Goal: Transaction & Acquisition: Purchase product/service

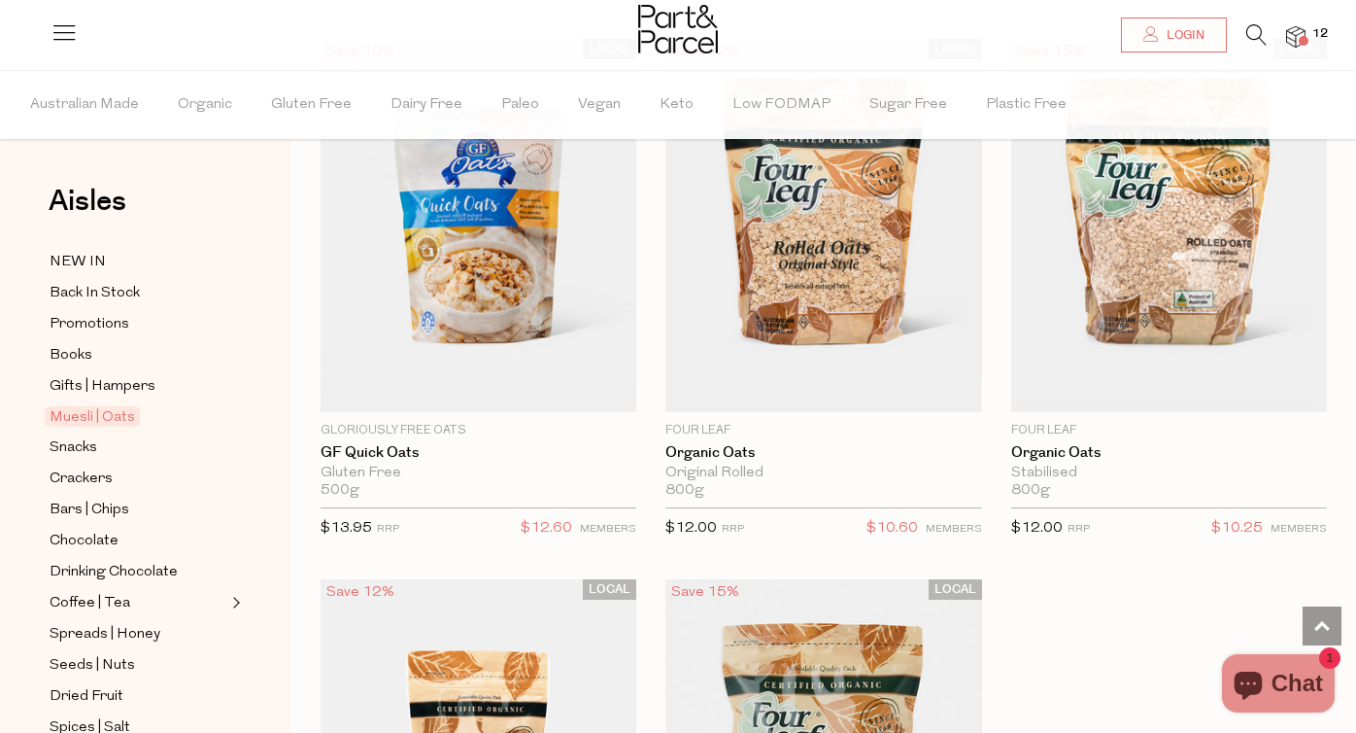
click at [1326, 36] on span "12" at bounding box center [1320, 33] width 25 height 17
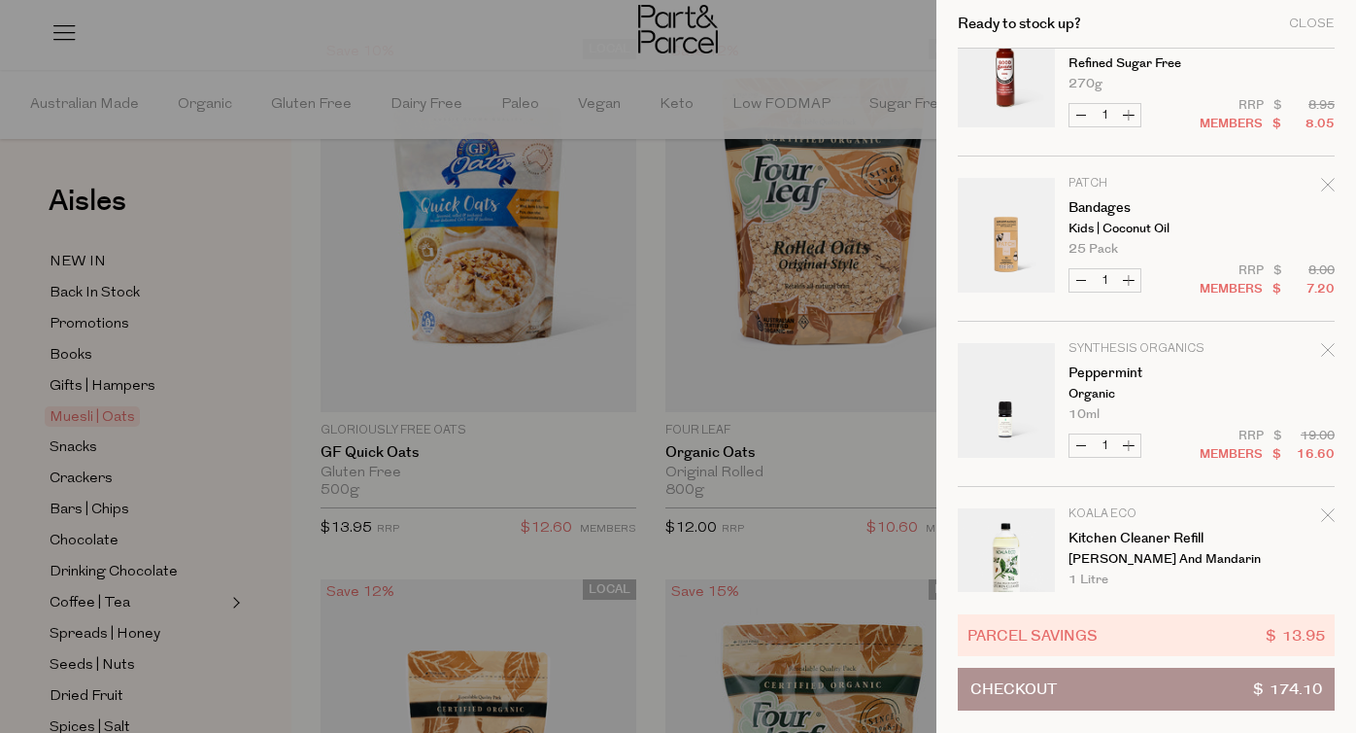
scroll to position [284, 0]
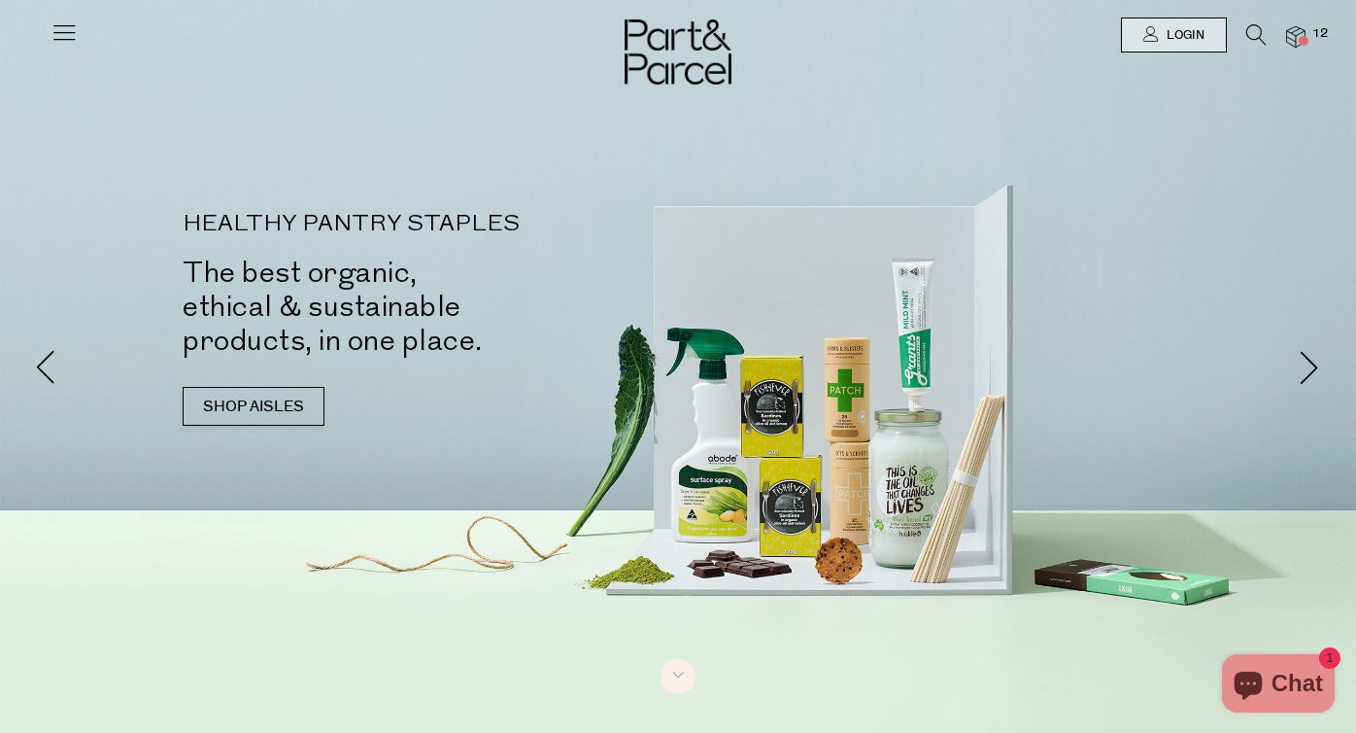
click at [61, 31] on icon at bounding box center [64, 31] width 27 height 27
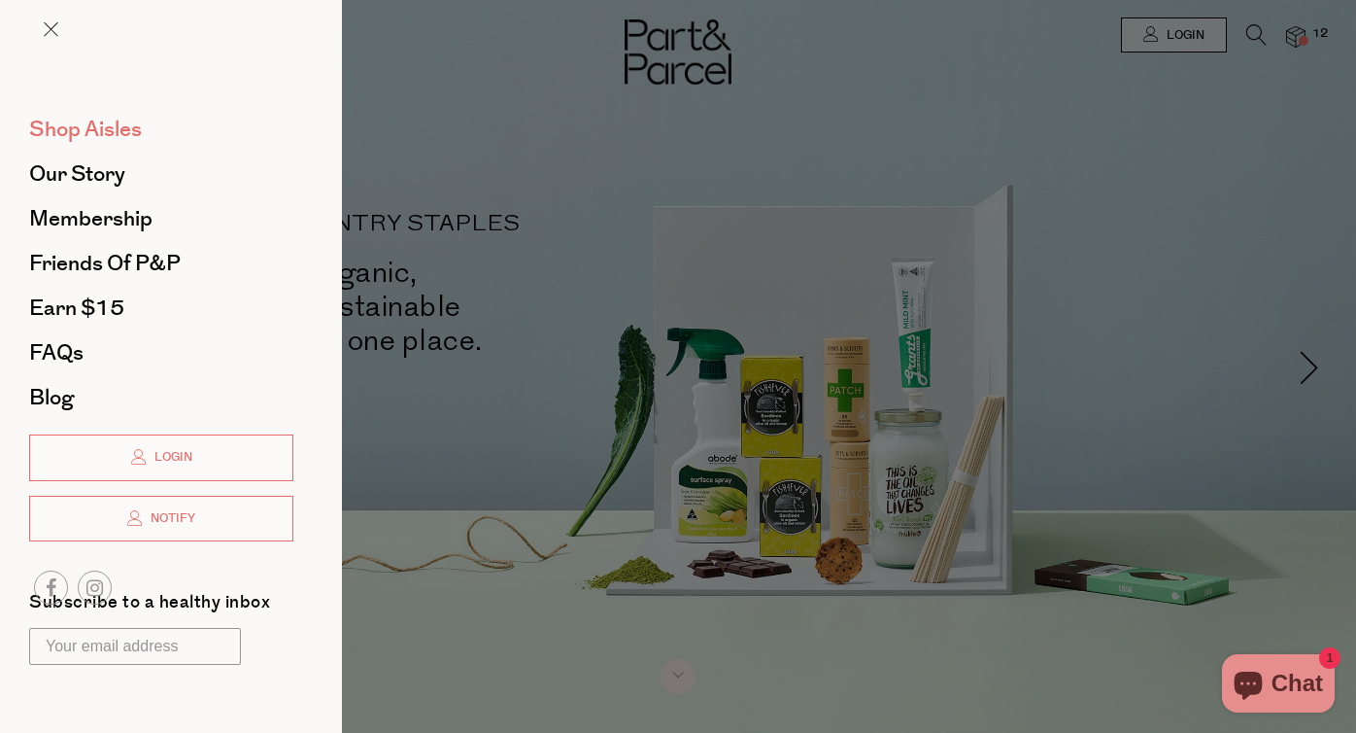
click at [120, 134] on span "Shop Aisles" at bounding box center [85, 129] width 113 height 31
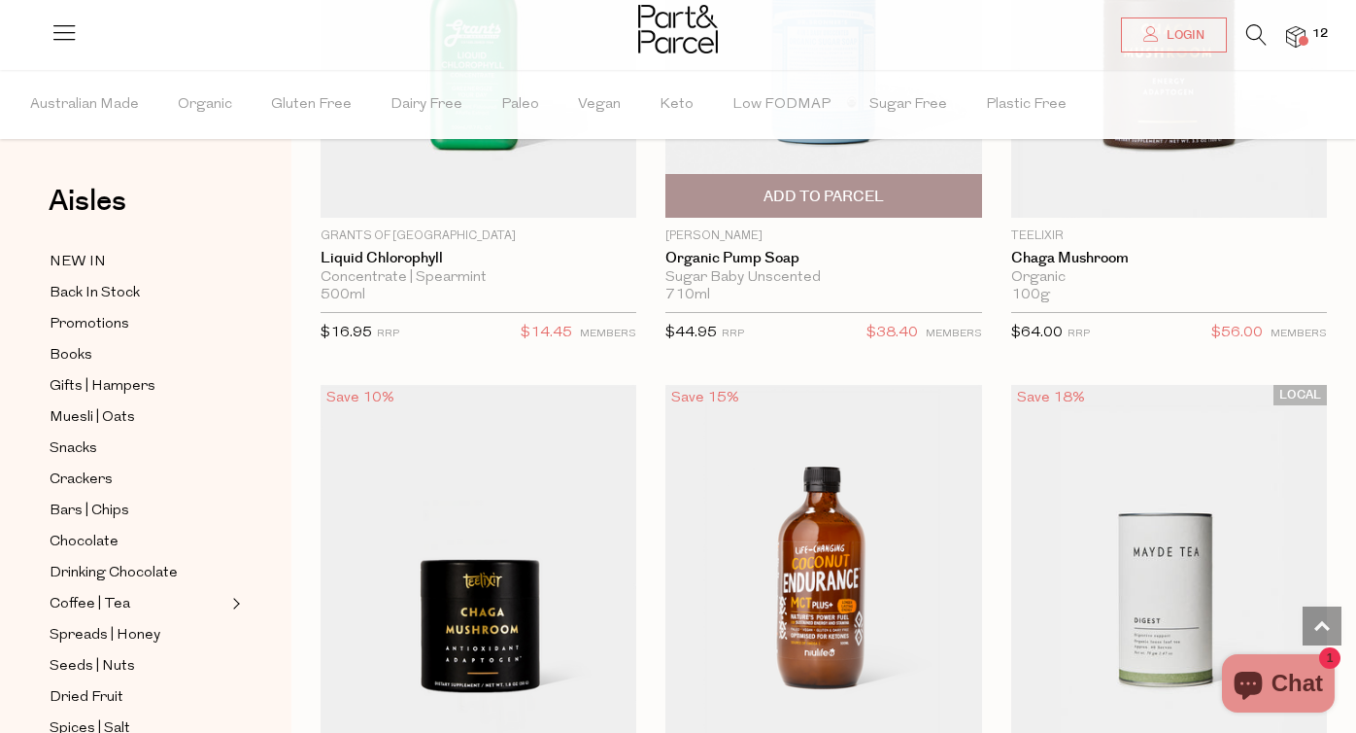
scroll to position [6304, 0]
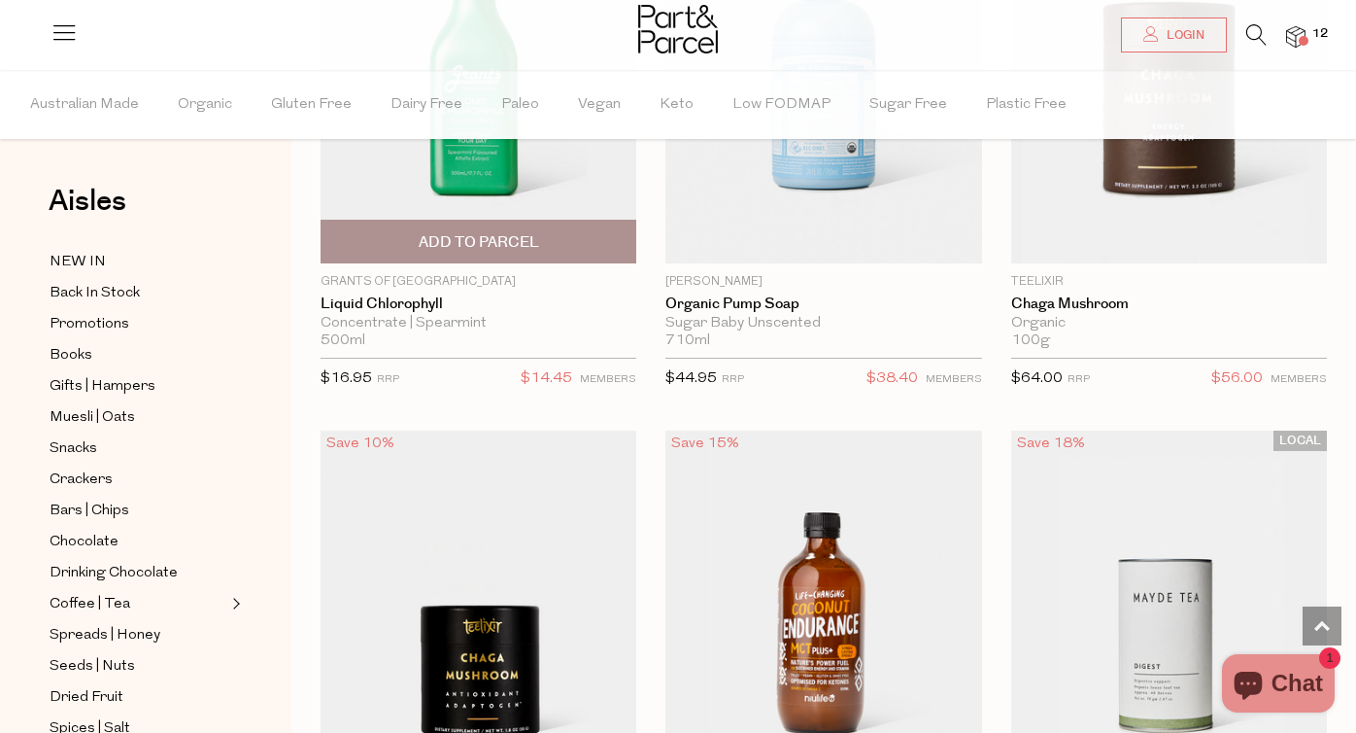
click at [483, 169] on img at bounding box center [479, 76] width 316 height 373
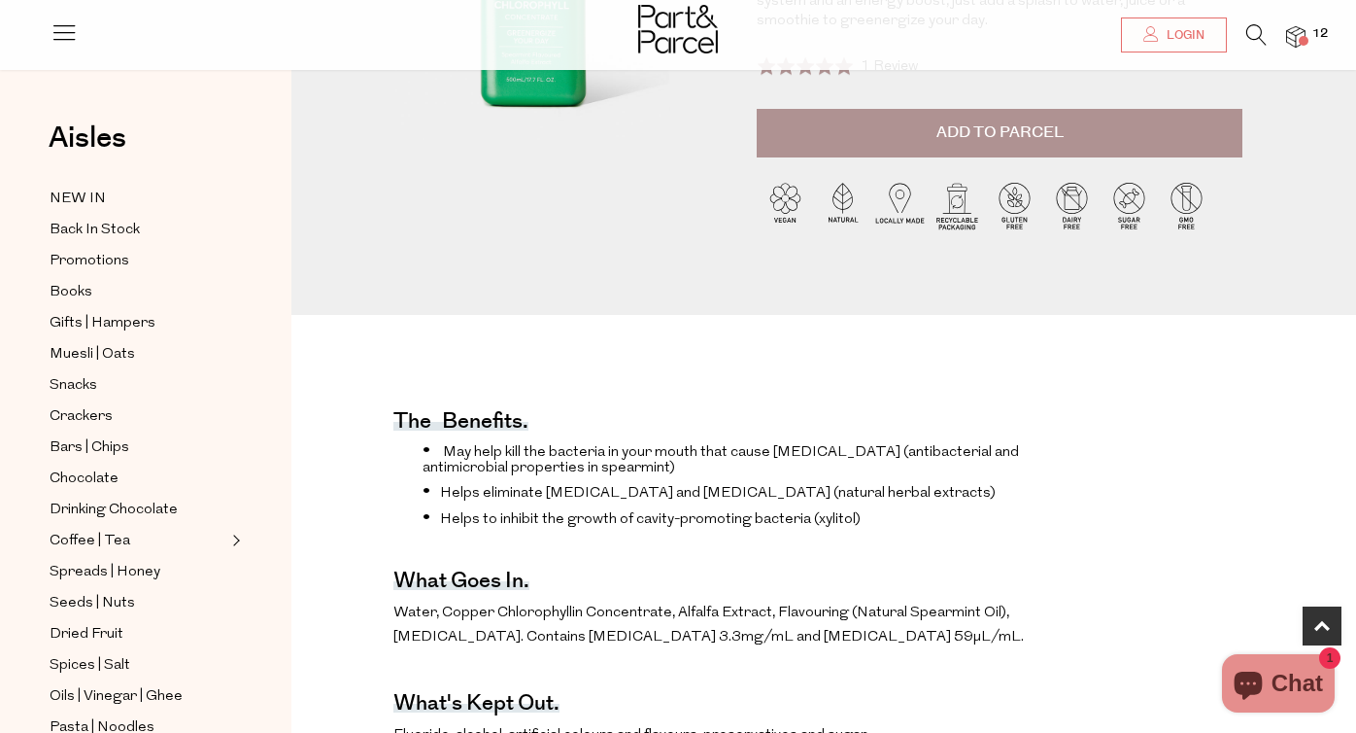
scroll to position [527, 0]
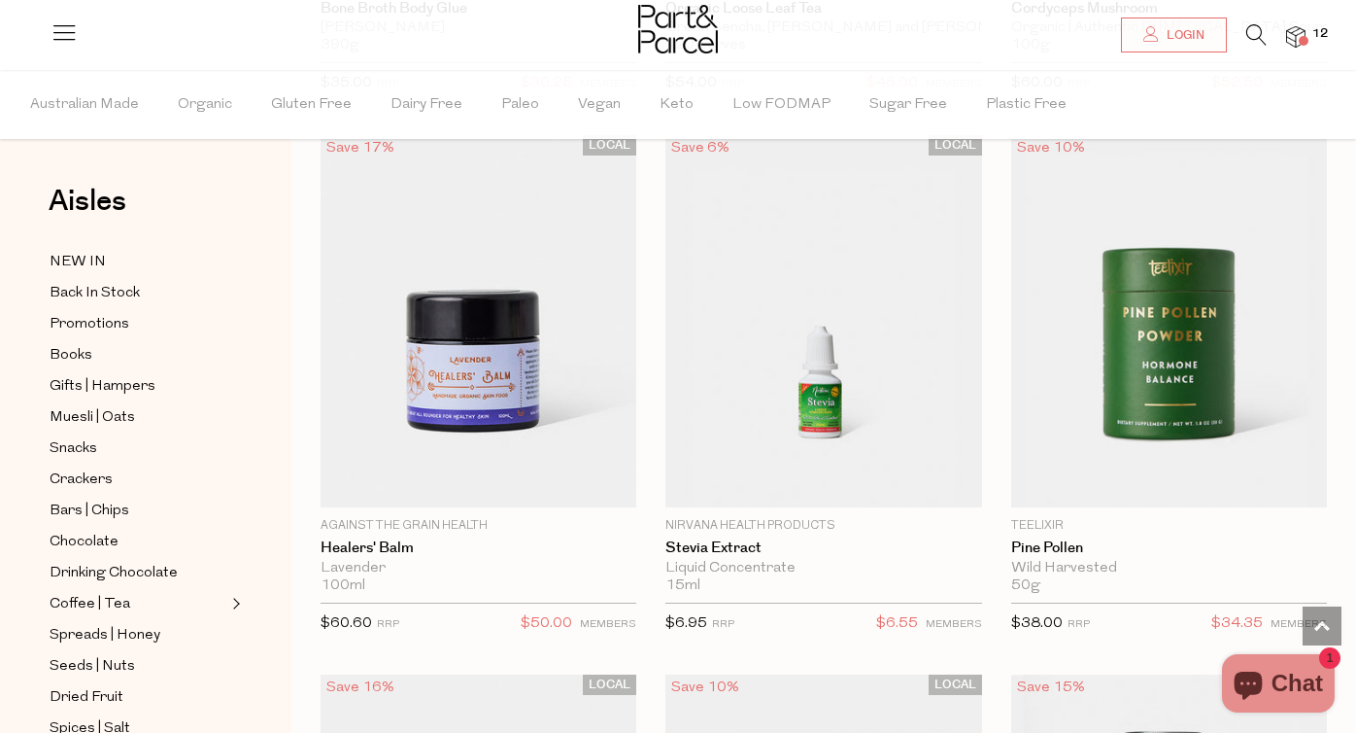
scroll to position [7664, 0]
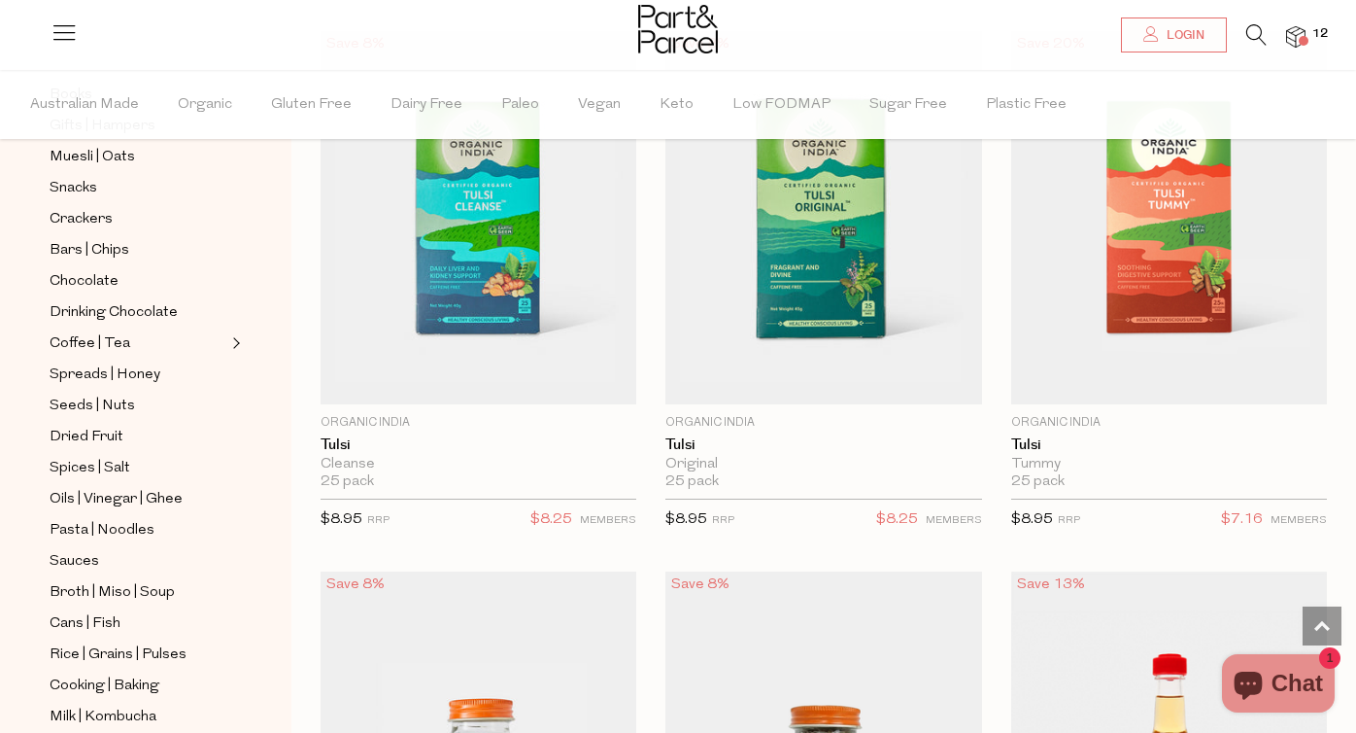
scroll to position [15236, 0]
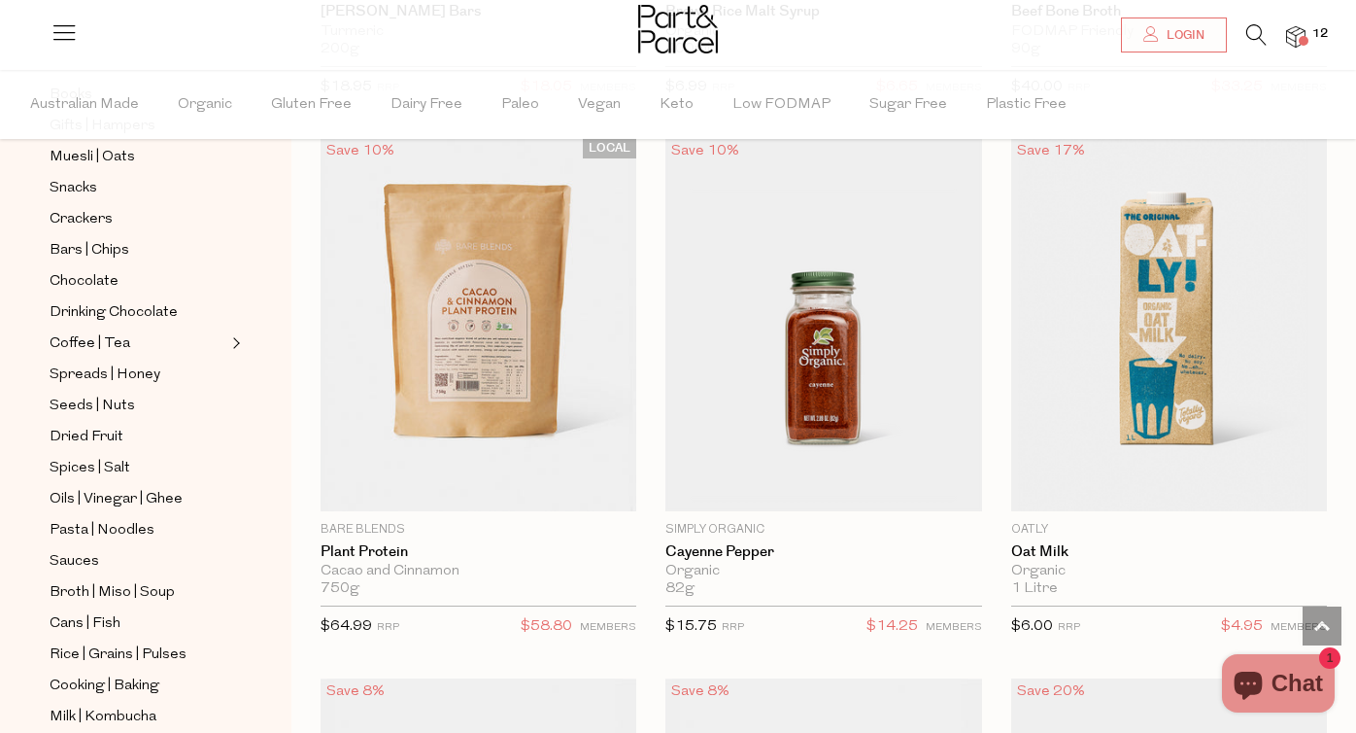
click at [1261, 29] on icon at bounding box center [1257, 34] width 20 height 21
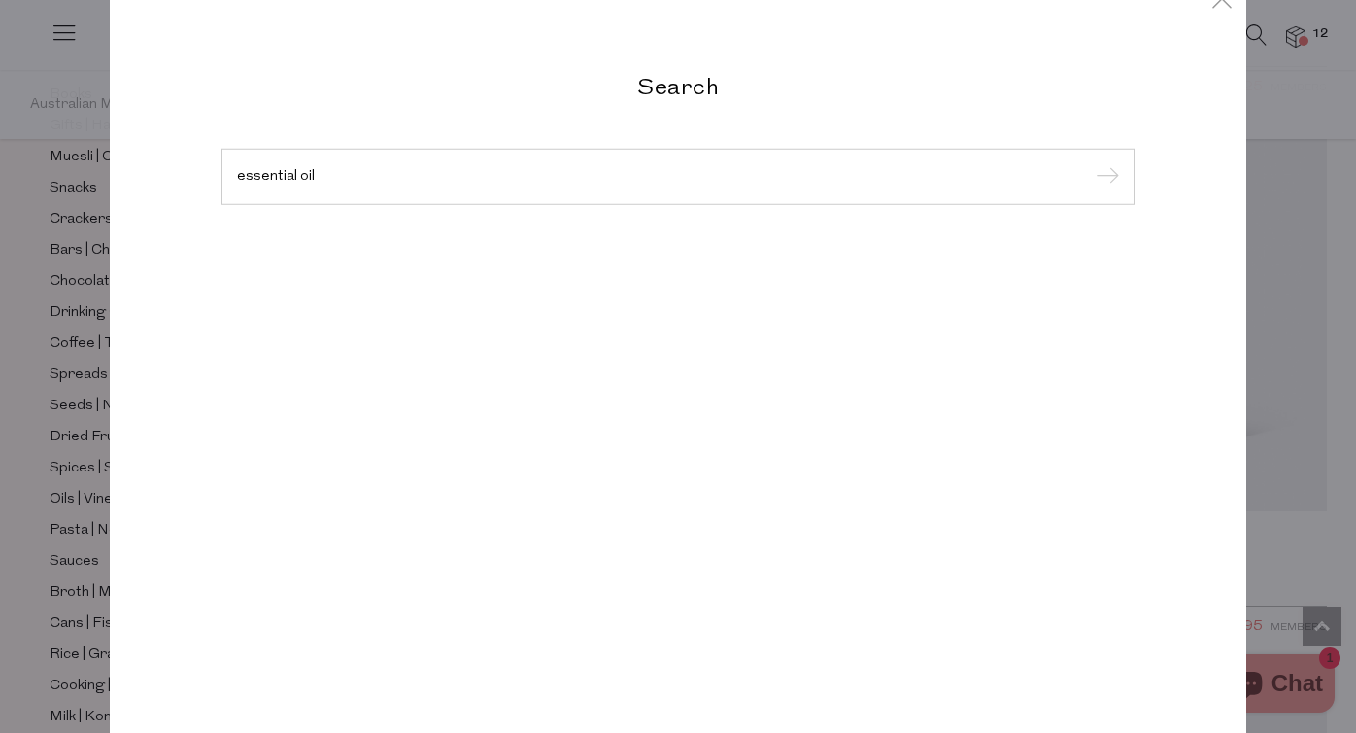
type input "essential oil"
click at [1105, 178] on input "submit" at bounding box center [1104, 177] width 29 height 29
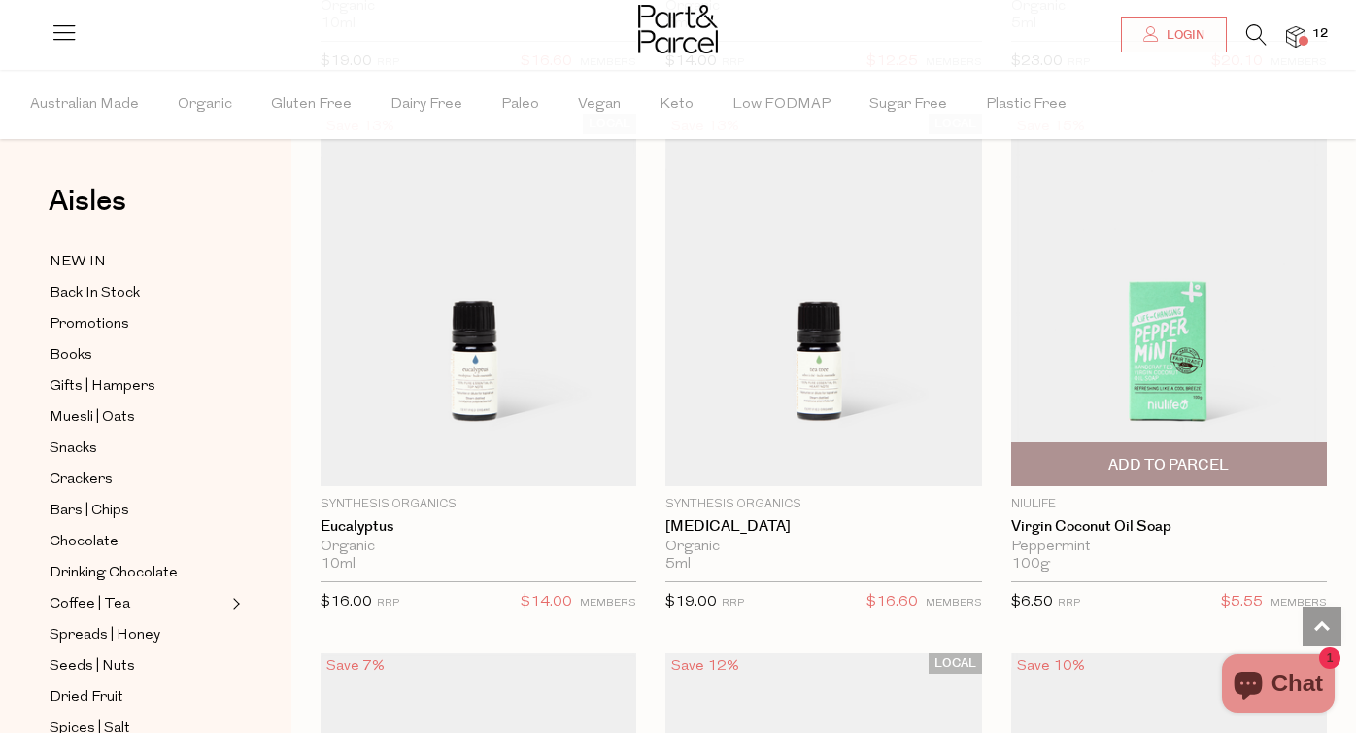
scroll to position [7664, 0]
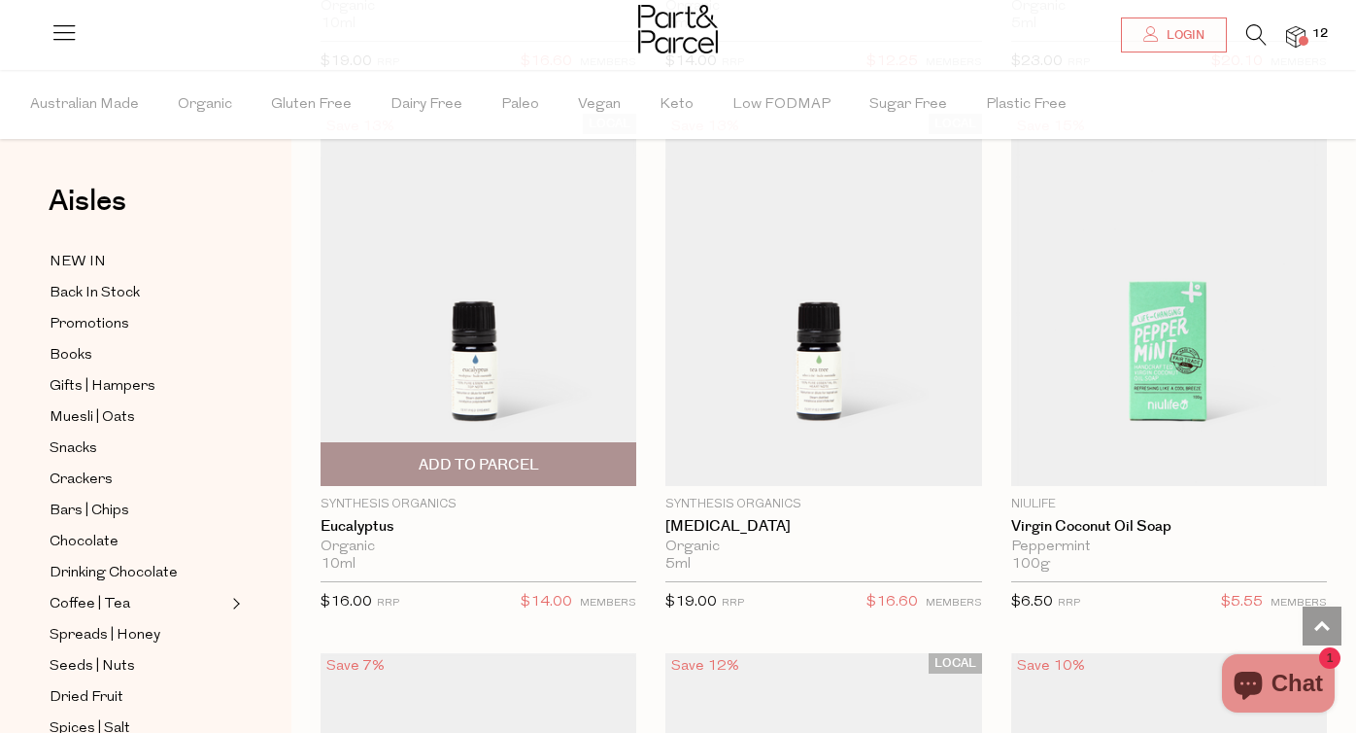
click at [508, 455] on span "Add To Parcel" at bounding box center [479, 465] width 120 height 20
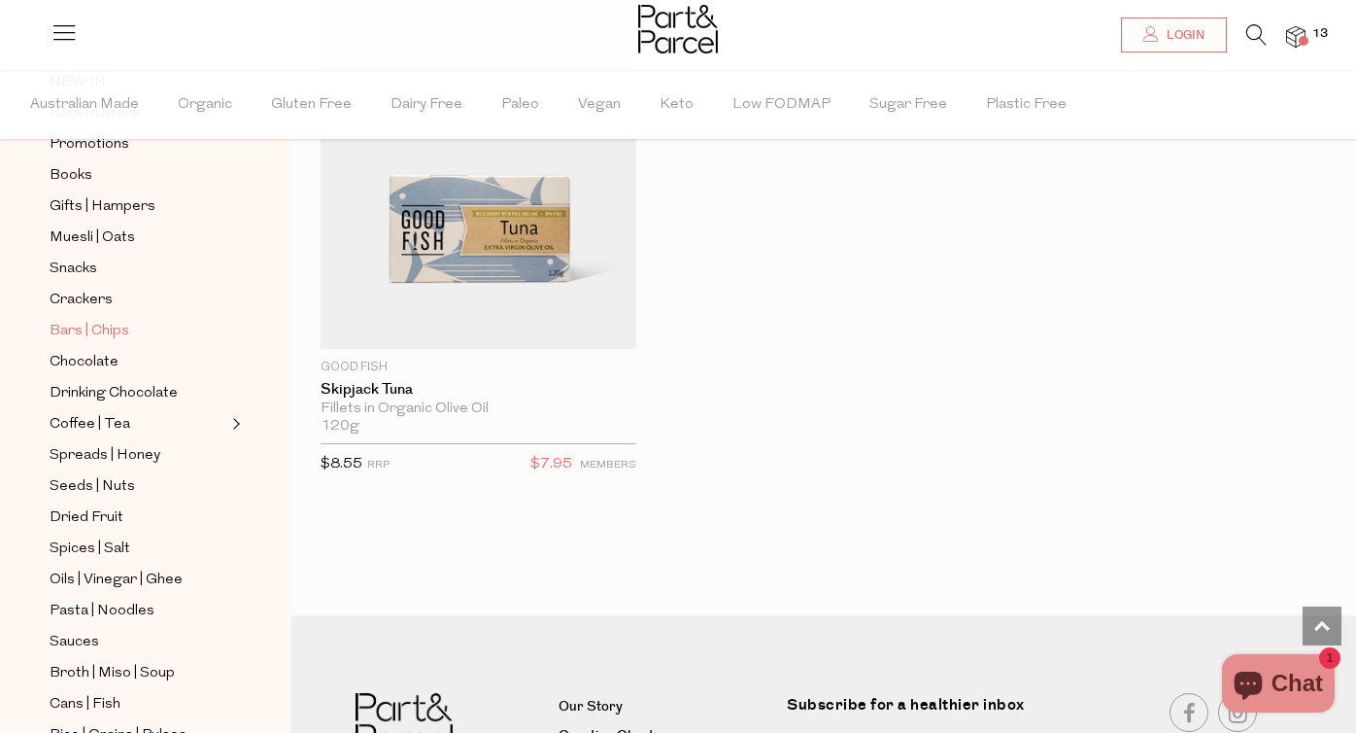
scroll to position [181, 0]
click at [1311, 27] on span "13" at bounding box center [1320, 33] width 25 height 17
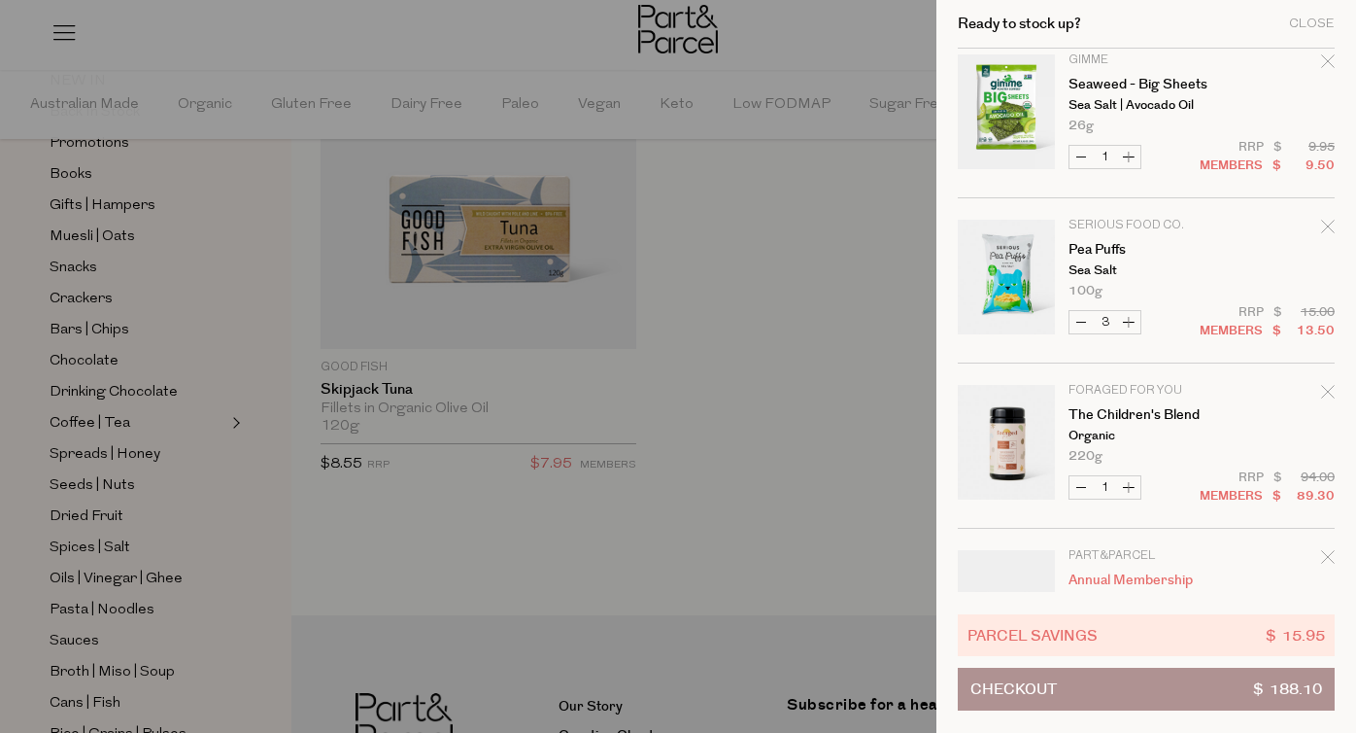
scroll to position [1009, 0]
click at [1133, 316] on button "Increase Pea Puffs" at bounding box center [1128, 319] width 23 height 22
type input "4"
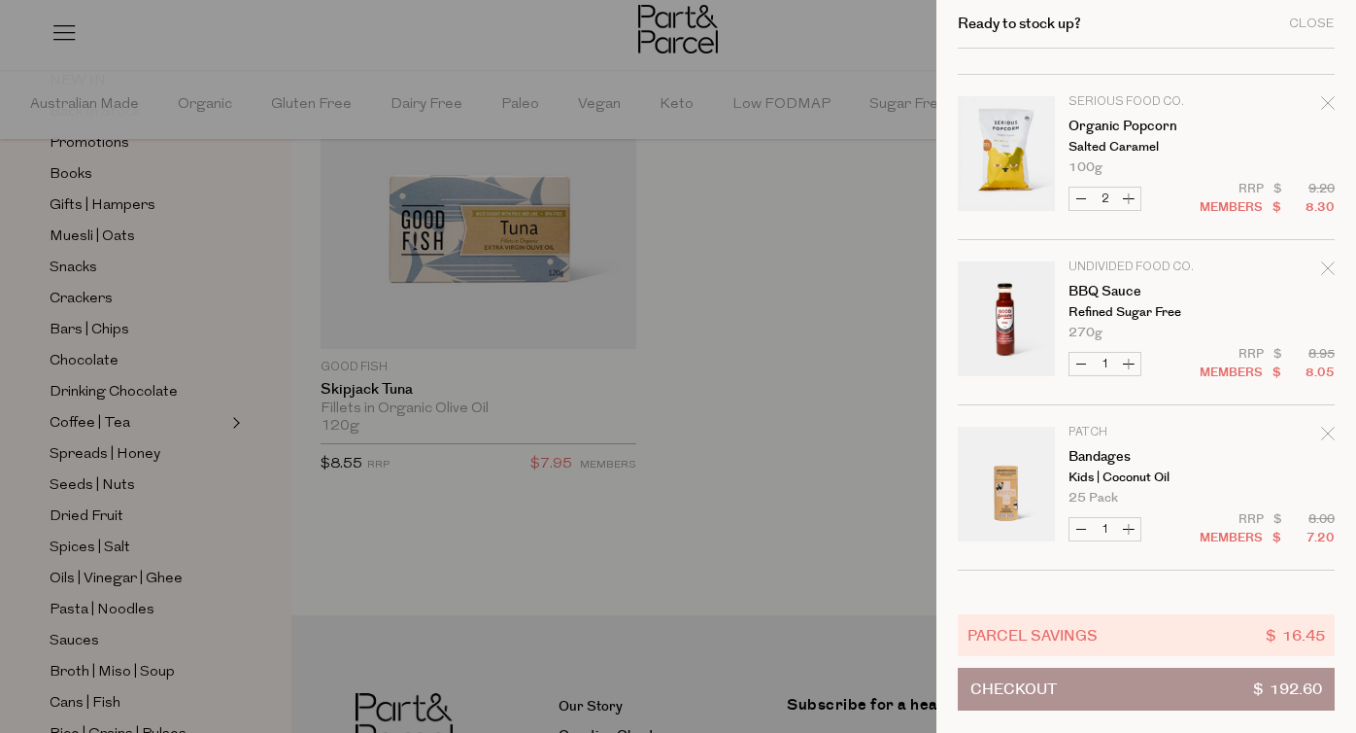
scroll to position [194, 0]
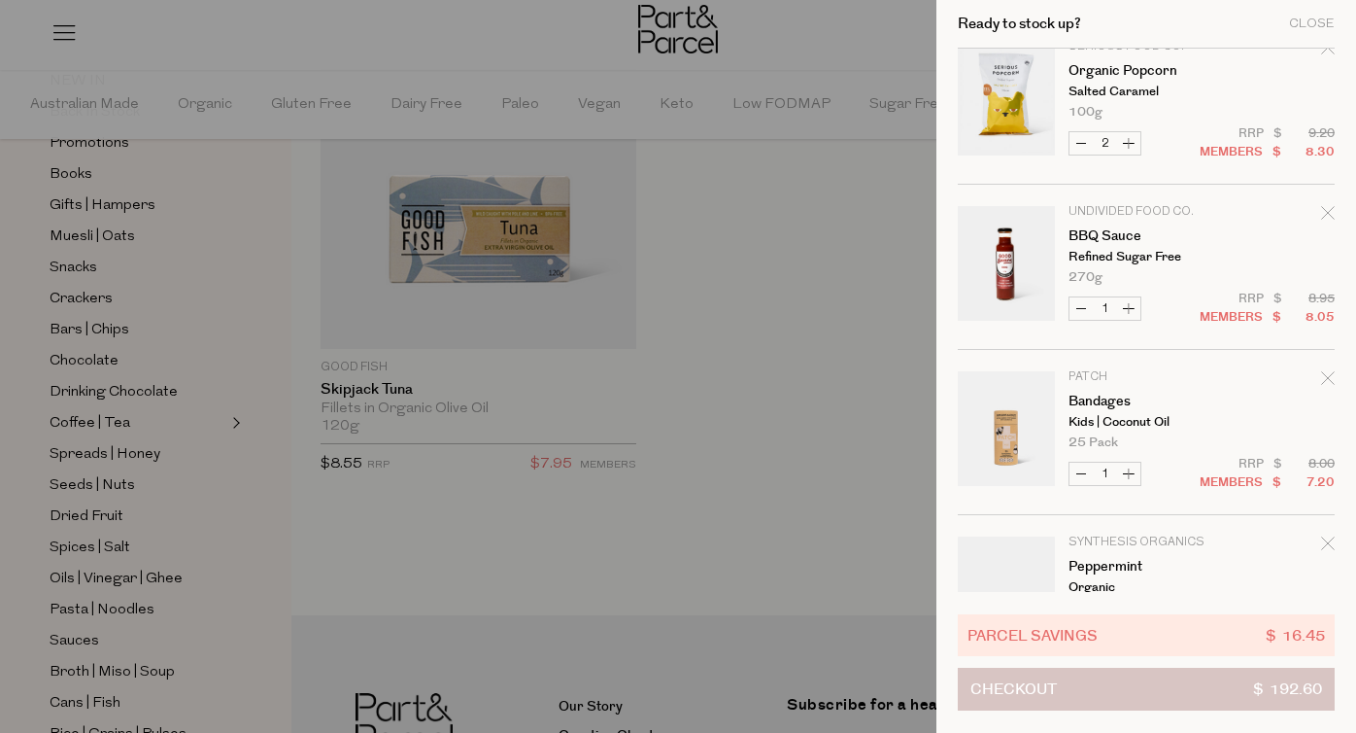
click at [1141, 699] on button "Checkout $ 192.60" at bounding box center [1146, 688] width 377 height 43
